Goal: Information Seeking & Learning: Compare options

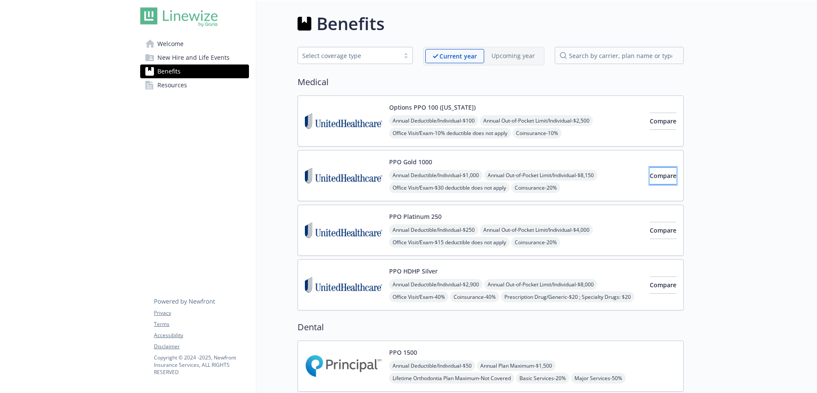
click at [653, 177] on span "Compare" at bounding box center [663, 176] width 27 height 8
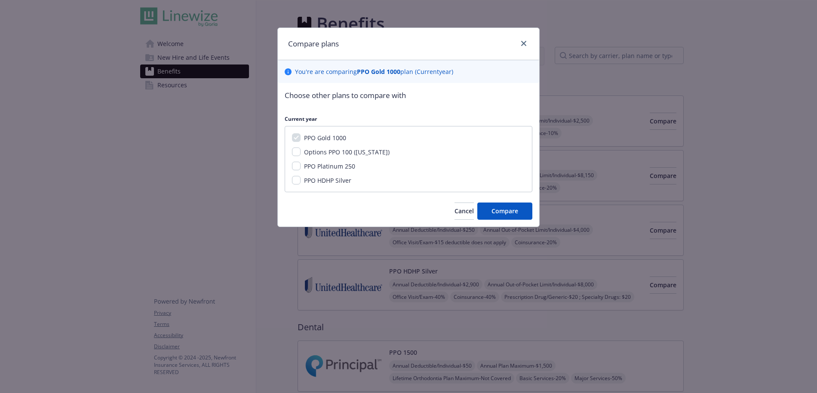
click at [340, 163] on span "PPO Platinum 250" at bounding box center [329, 166] width 51 height 8
click at [301, 163] on input "PPO Platinum 250" at bounding box center [296, 166] width 9 height 9
checkbox input "true"
click at [504, 217] on button "Compare" at bounding box center [504, 211] width 55 height 17
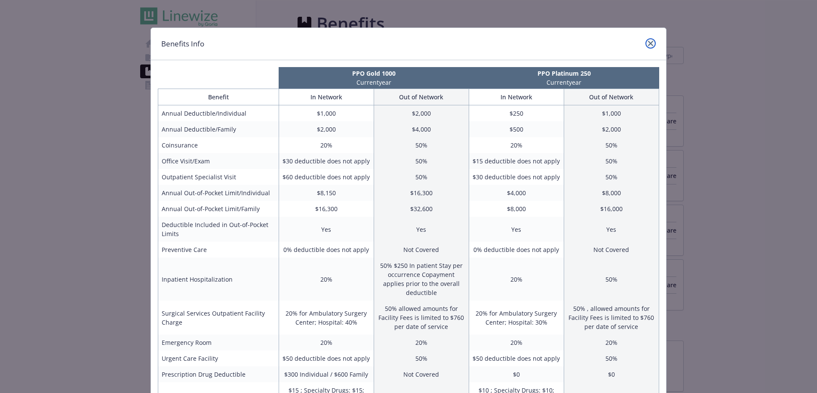
click at [648, 41] on icon "close" at bounding box center [650, 43] width 5 height 5
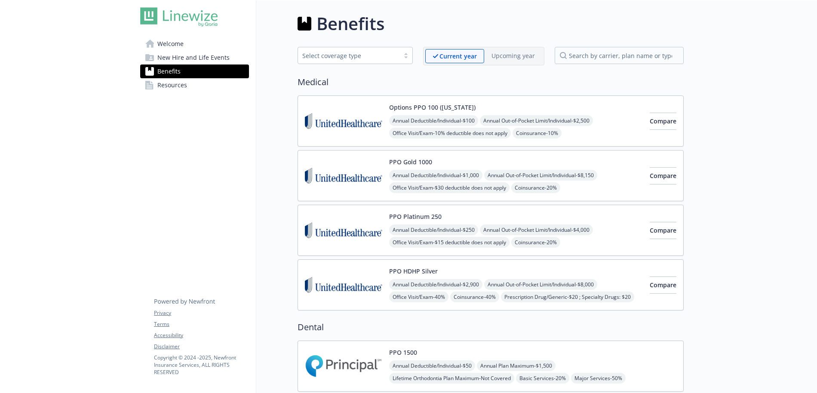
click at [197, 83] on link "Resources" at bounding box center [194, 85] width 109 height 14
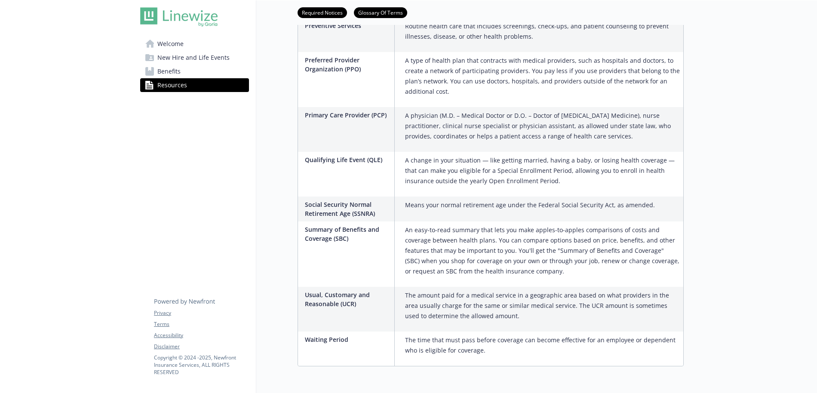
scroll to position [1382, 0]
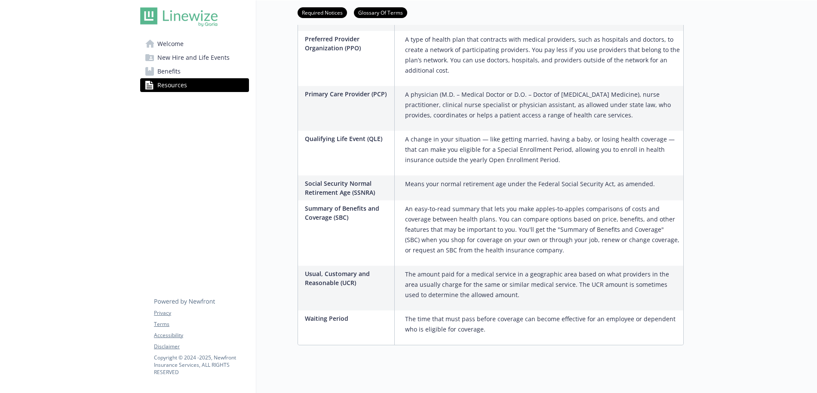
click at [168, 42] on span "Welcome" at bounding box center [170, 44] width 26 height 14
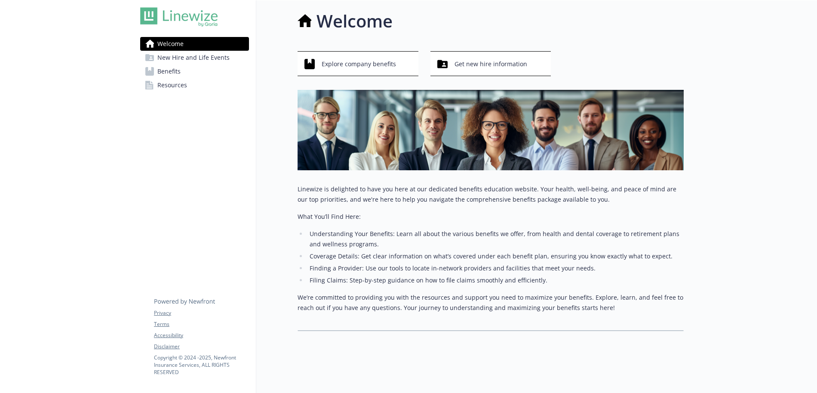
scroll to position [9, 0]
click at [187, 59] on span "New Hire and Life Events" at bounding box center [193, 58] width 72 height 14
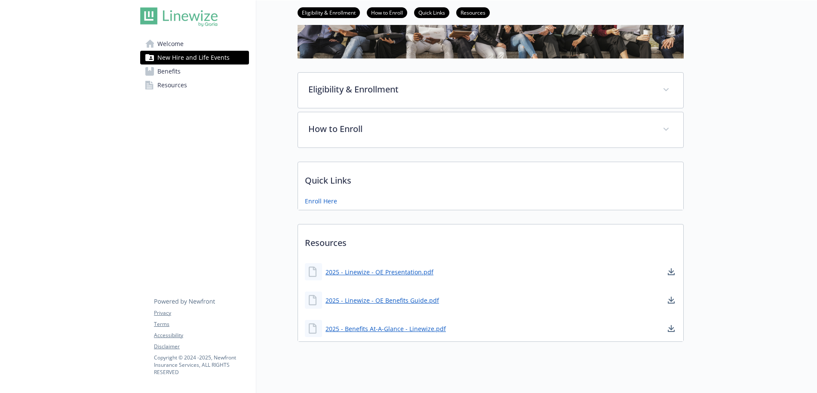
scroll to position [94, 0]
click at [413, 298] on link "2025 - Linewize - OE Benefits Guide.pdf" at bounding box center [383, 300] width 115 height 11
click at [381, 323] on link "2025 - Benefits At-A-Glance - Linewize.pdf" at bounding box center [387, 328] width 122 height 11
